Goal: Information Seeking & Learning: Check status

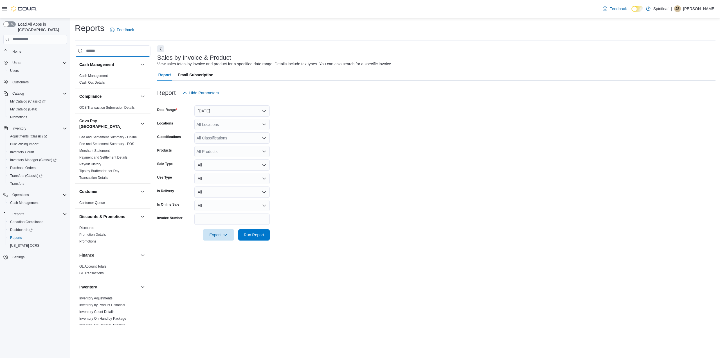
click at [86, 49] on input "search" at bounding box center [113, 50] width 76 height 11
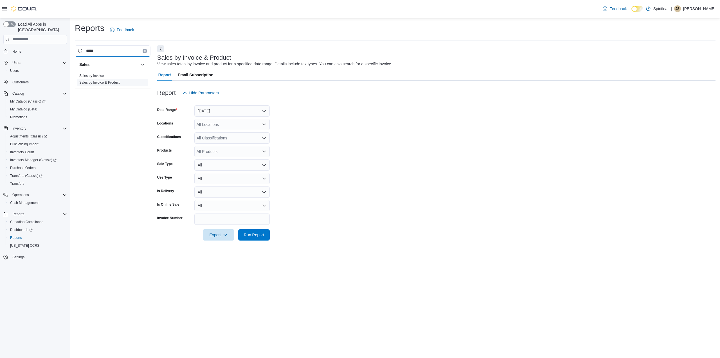
type input "*****"
click at [114, 80] on link "Sales by Invoice & Product" at bounding box center [99, 82] width 40 height 4
click at [210, 112] on button "Yesterday" at bounding box center [231, 110] width 75 height 11
click at [233, 178] on span "Last 14 Days" at bounding box center [235, 178] width 64 height 7
click at [224, 121] on div "All Locations" at bounding box center [231, 124] width 75 height 11
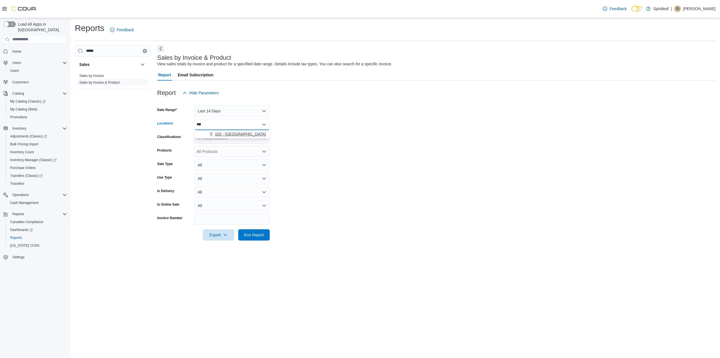
type input "***"
click at [230, 134] on span "103 - [GEOGRAPHIC_DATA]" at bounding box center [240, 134] width 51 height 6
click at [325, 140] on form "Date Range Last 14 Days Locations 103 - Maple Ridge Combo box. Selected. 103 - …" at bounding box center [436, 169] width 558 height 142
click at [217, 154] on div "All Products" at bounding box center [231, 151] width 75 height 11
click at [221, 136] on div "All Classifications" at bounding box center [231, 137] width 75 height 11
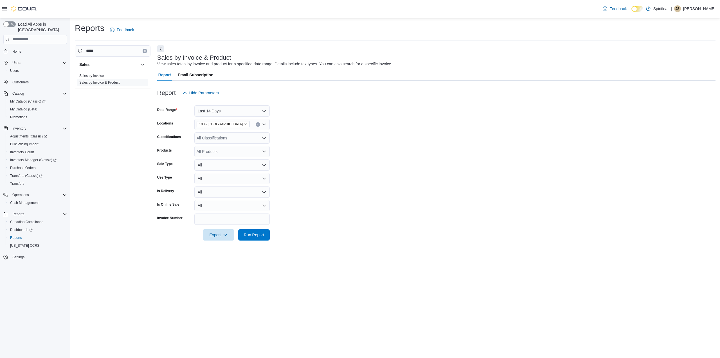
click at [300, 136] on form "Date Range Last 14 Days Locations 103 - Maple Ridge Classifications All Classif…" at bounding box center [436, 169] width 558 height 142
click at [216, 153] on div "All Products" at bounding box center [231, 151] width 75 height 11
type input "*****"
click at [242, 191] on div "Kazoo Cabana Banana Cartridge - 1g" at bounding box center [232, 194] width 69 height 6
click at [254, 231] on span "Run Report" at bounding box center [254, 234] width 25 height 11
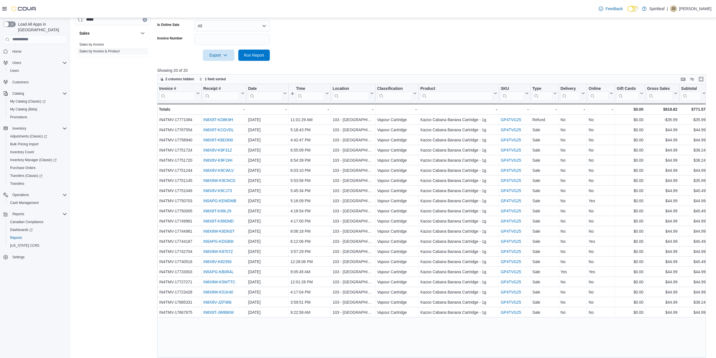
scroll to position [187, 0]
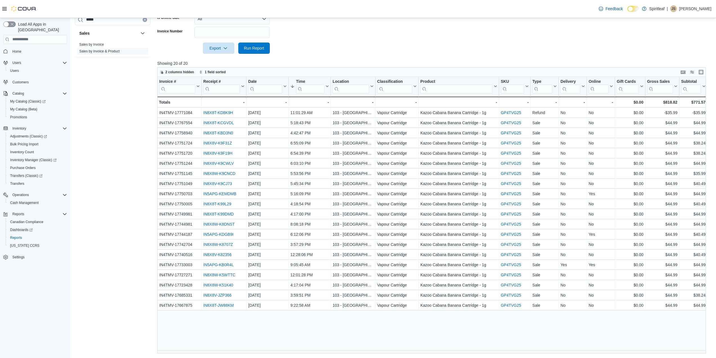
click at [449, 353] on div "Reports Feedback ***** Sales Sales by Invoice Sales by Invoice & Product Sales …" at bounding box center [393, 95] width 646 height 526
click at [450, 353] on div "Reports Feedback ***** Sales Sales by Invoice Sales by Invoice & Product Sales …" at bounding box center [393, 95] width 646 height 526
click at [452, 350] on div "Invoice # Click to view column header actions Receipt # Click to view column he…" at bounding box center [433, 215] width 553 height 277
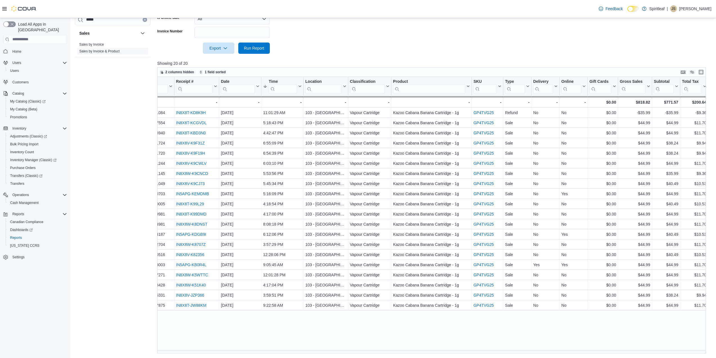
scroll to position [0, 0]
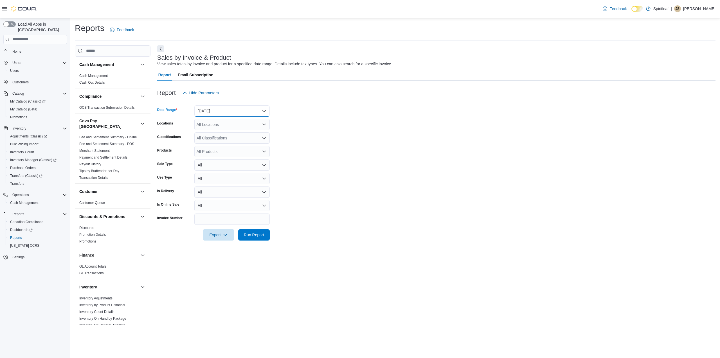
click at [207, 111] on button "Yesterday" at bounding box center [231, 110] width 75 height 11
click at [366, 131] on form "Date Range Yesterday Locations All Locations Classifications All Classification…" at bounding box center [436, 169] width 558 height 142
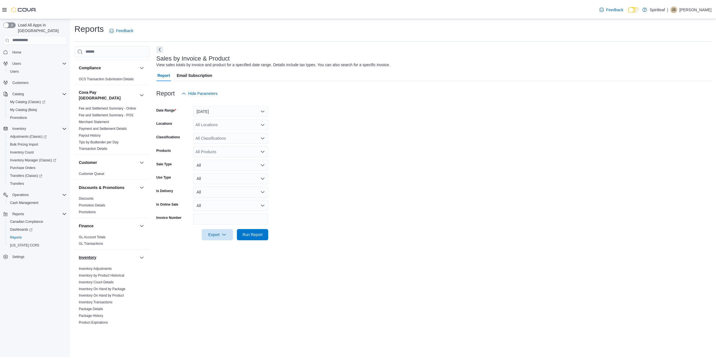
scroll to position [56, 0]
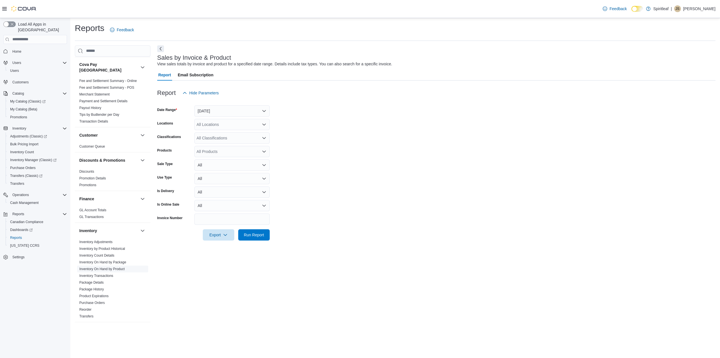
click at [116, 267] on link "Inventory On Hand by Product" at bounding box center [101, 269] width 45 height 4
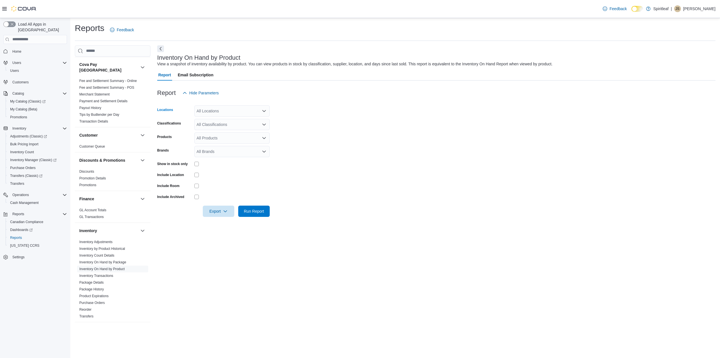
click at [227, 111] on div "All Locations" at bounding box center [231, 110] width 75 height 11
type input "***"
click at [263, 118] on div "103 - [GEOGRAPHIC_DATA]" at bounding box center [232, 121] width 69 height 6
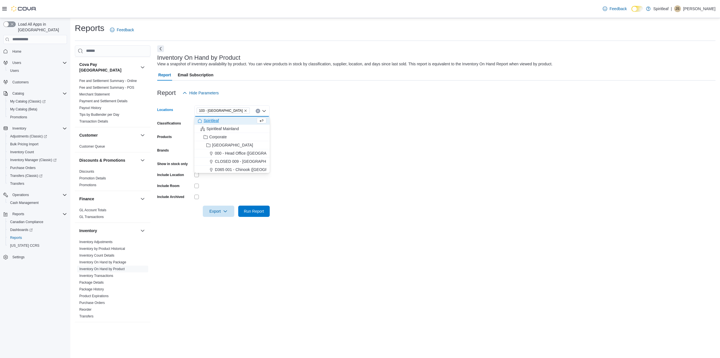
click at [366, 121] on form "Locations 103 - Maple Ridge Combo box. Selected. 103 - Maple Ridge. Press Backs…" at bounding box center [436, 157] width 558 height 118
click at [241, 123] on div "All Classifications" at bounding box center [231, 124] width 75 height 11
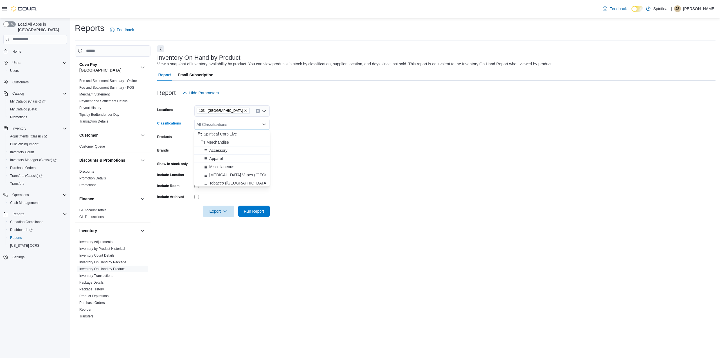
click at [382, 145] on form "Locations 103 - Maple Ridge Classifications All Classifications Combo box. Sele…" at bounding box center [436, 157] width 558 height 118
click at [303, 143] on form "Locations 103 - Maple Ridge Classifications All Classifications Products All Pr…" at bounding box center [436, 157] width 558 height 118
click at [265, 212] on span "Run Report" at bounding box center [254, 210] width 25 height 11
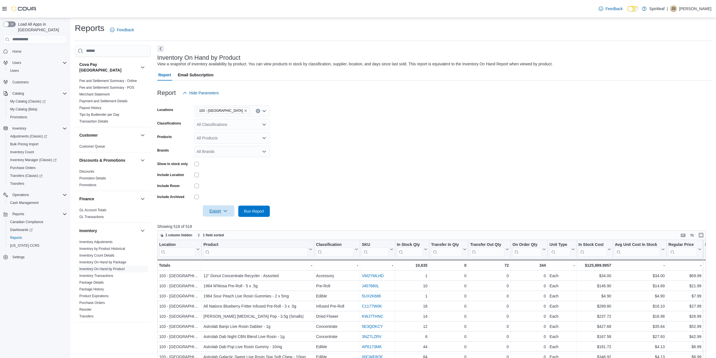
click at [220, 215] on span "Export" at bounding box center [218, 210] width 25 height 11
click at [219, 223] on span "Export to Excel" at bounding box center [219, 222] width 25 height 5
